Goal: Task Accomplishment & Management: Use online tool/utility

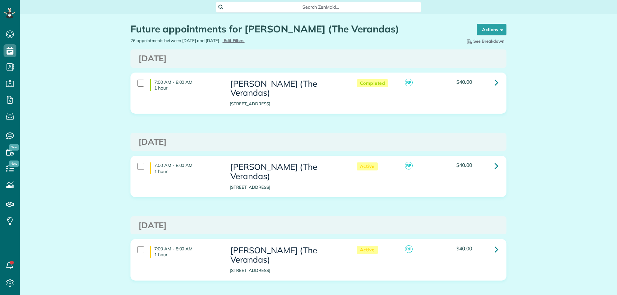
scroll to position [3, 3]
click at [280, 7] on span "Search ZenMaid…" at bounding box center [320, 7] width 195 height 6
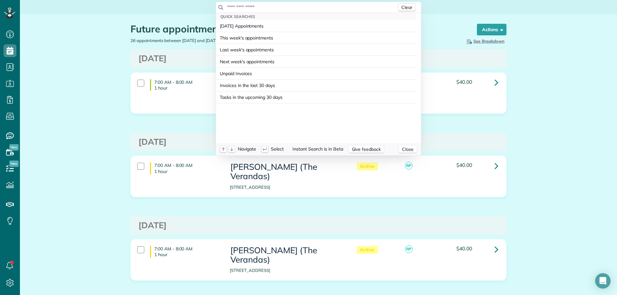
click at [285, 6] on input "text" at bounding box center [312, 7] width 170 height 6
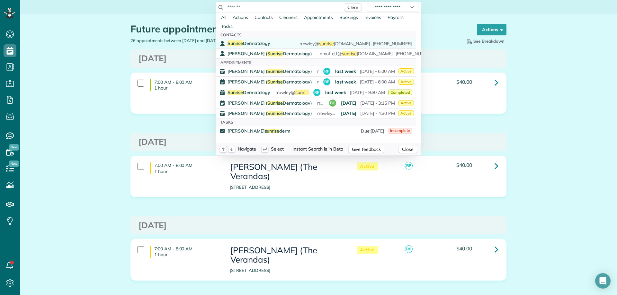
type input "*******"
click at [271, 42] on div "Sunrise Dermatology rrowley@ sunrise derm.com (251) 263-9820" at bounding box center [319, 43] width 185 height 6
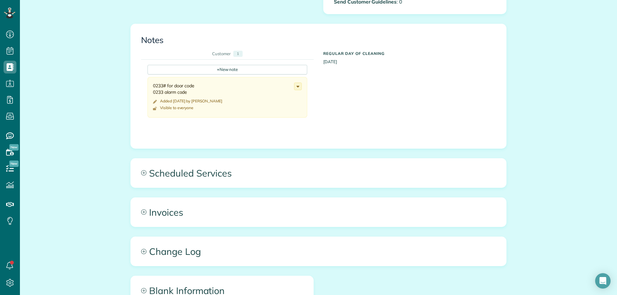
scroll to position [257, 0]
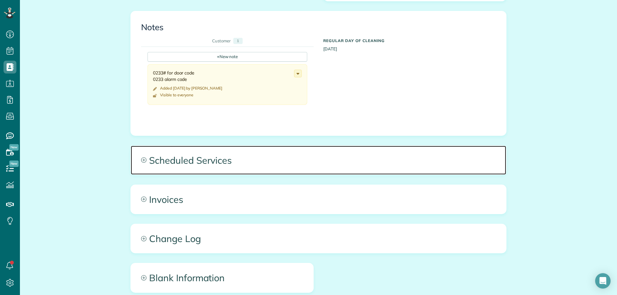
click at [141, 160] on icon at bounding box center [143, 159] width 5 height 5
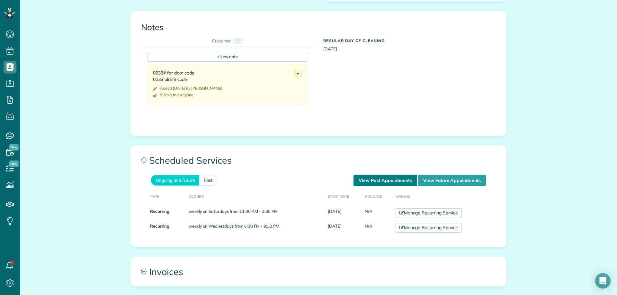
click at [375, 180] on link "View Past Appointments" at bounding box center [385, 181] width 64 height 12
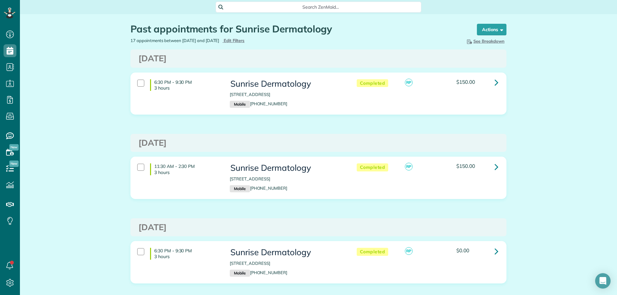
click at [327, 5] on span "Search ZenMaid…" at bounding box center [320, 7] width 195 height 6
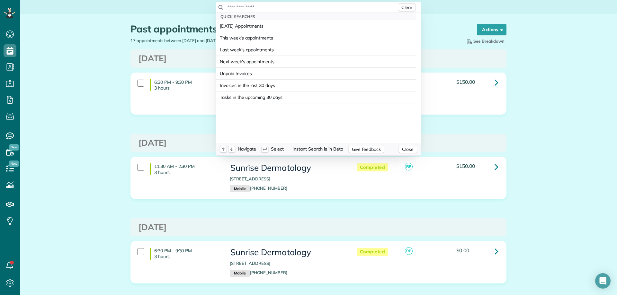
click at [312, 5] on input "text" at bounding box center [312, 7] width 170 height 6
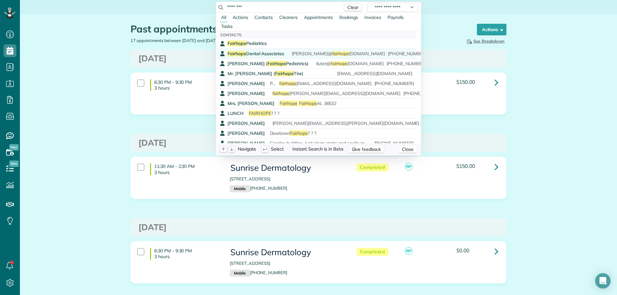
type input "********"
click at [259, 53] on span "Fairhope Dental Associates" at bounding box center [255, 54] width 57 height 6
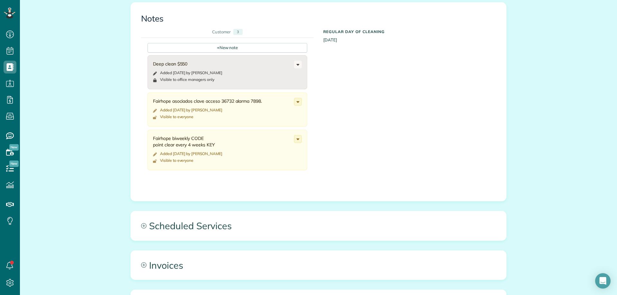
scroll to position [289, 0]
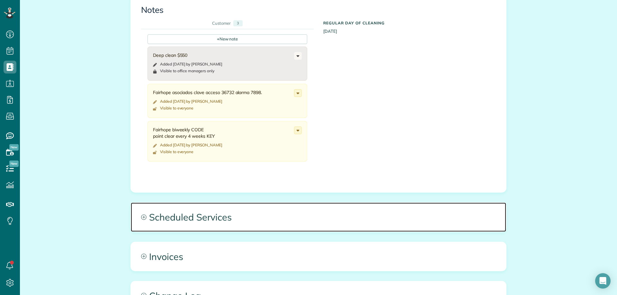
click at [169, 217] on span "Scheduled Services" at bounding box center [318, 217] width 375 height 29
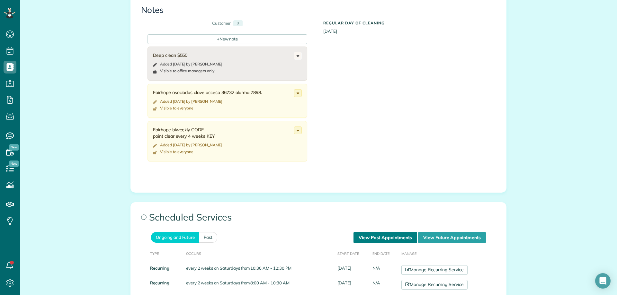
click at [378, 232] on link "View Past Appointments" at bounding box center [385, 238] width 64 height 12
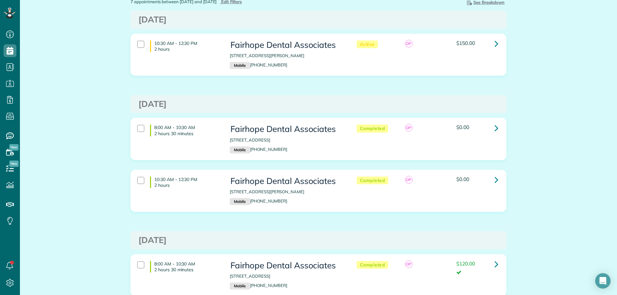
scroll to position [32, 0]
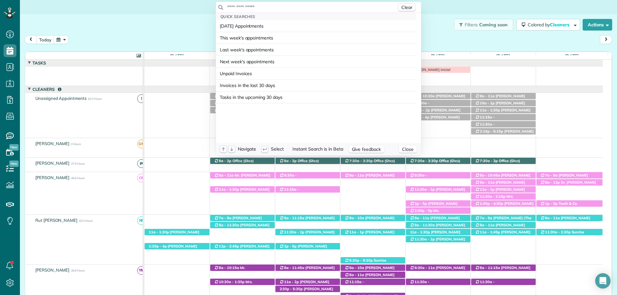
scroll to position [3, 3]
click at [178, 33] on html "Dashboard Scheduling Calendar View List View Dispatch View - Weekly scheduling …" at bounding box center [308, 147] width 617 height 295
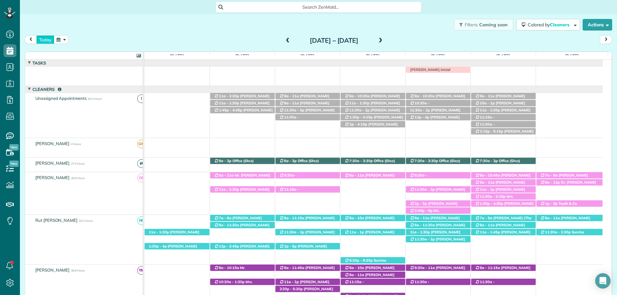
click at [47, 39] on button "today" at bounding box center [45, 39] width 18 height 9
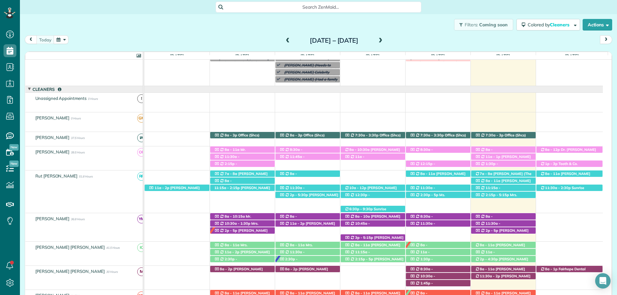
scroll to position [58, 0]
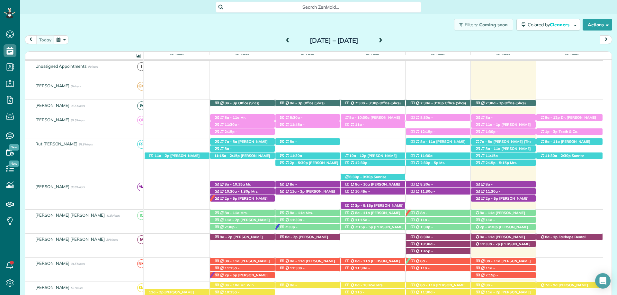
drag, startPoint x: 434, startPoint y: 37, endPoint x: 574, endPoint y: 202, distance: 216.6
click at [434, 37] on div "today Sunday Aug 17 – Saturday Aug 23, 2025" at bounding box center [318, 41] width 587 height 12
click at [572, 238] on span "Fairhope Dental Associates (+12518958807)" at bounding box center [567, 239] width 54 height 9
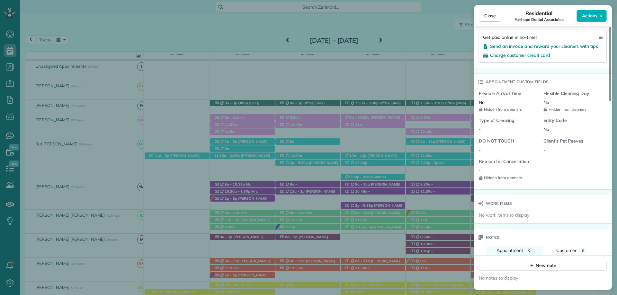
scroll to position [482, 0]
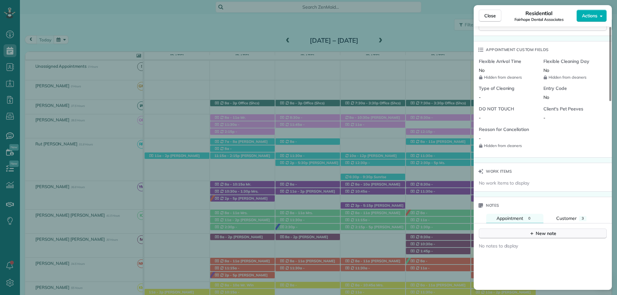
click at [539, 230] on div "New note" at bounding box center [542, 233] width 27 height 7
click at [525, 234] on textarea at bounding box center [542, 243] width 116 height 19
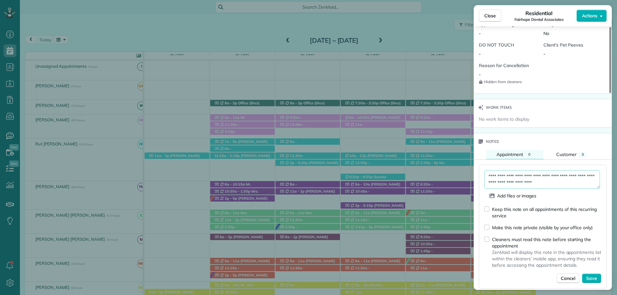
scroll to position [578, 0]
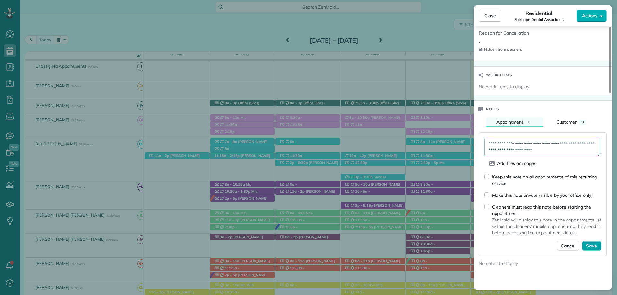
type textarea "**********"
click at [595, 243] on span "Save" at bounding box center [591, 246] width 11 height 6
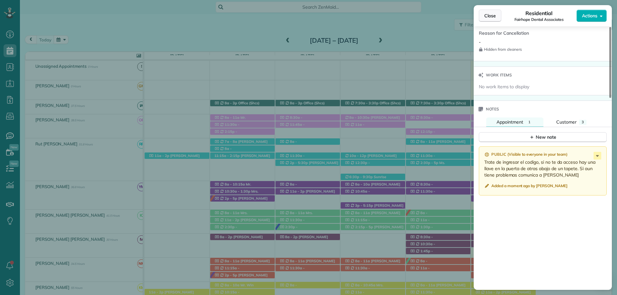
click at [489, 16] on span "Close" at bounding box center [490, 16] width 12 height 6
